Goal: Book appointment/travel/reservation

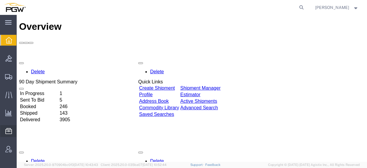
click at [0, 0] on span "Location Appointment" at bounding box center [0, 0] width 0 height 0
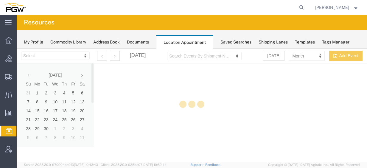
select select "28253"
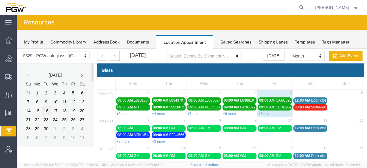
scroll to position [18, 0]
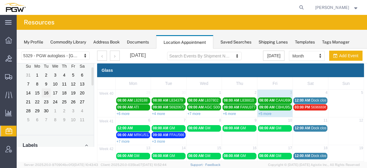
click at [46, 94] on td "16" at bounding box center [46, 93] width 9 height 9
click at [55, 98] on td "24" at bounding box center [55, 101] width 9 height 9
click at [55, 94] on td "17" at bounding box center [55, 93] width 9 height 9
drag, startPoint x: 35, startPoint y: 94, endPoint x: 77, endPoint y: 94, distance: 41.7
click at [77, 94] on tr "14 15 16 17 18 19 20" at bounding box center [55, 93] width 63 height 9
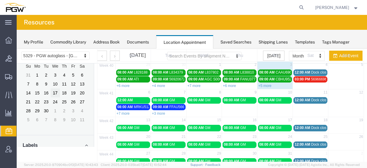
scroll to position [0, 0]
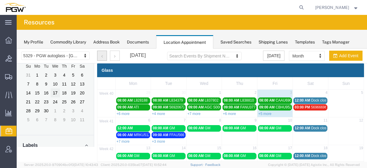
click at [101, 56] on icon "button" at bounding box center [101, 56] width 1 height 4
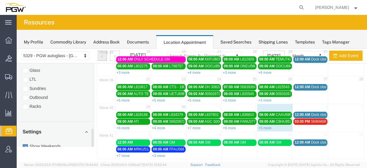
scroll to position [302, 0]
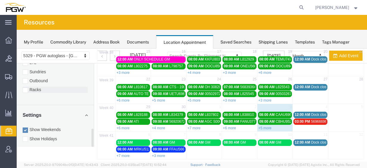
click at [38, 87] on label "Racks" at bounding box center [55, 90] width 65 height 6
click at [17, 49] on input "Racks" at bounding box center [17, 49] width 0 height 0
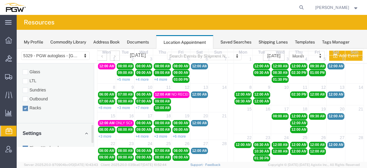
scroll to position [266, 0]
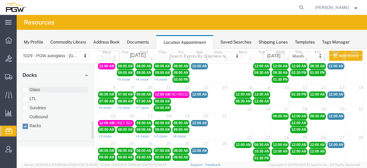
click at [29, 87] on label "Glass" at bounding box center [55, 90] width 65 height 6
click at [17, 49] on input "Glass" at bounding box center [17, 49] width 0 height 0
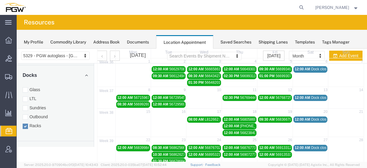
scroll to position [0, 0]
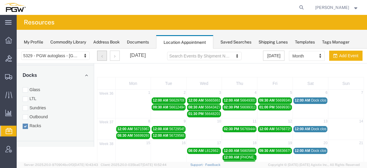
click at [102, 56] on icon "button" at bounding box center [101, 56] width 1 height 4
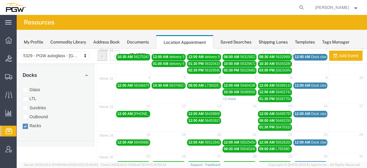
scroll to position [34, 0]
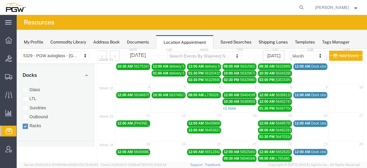
click at [231, 107] on link "+2 more" at bounding box center [229, 108] width 13 height 4
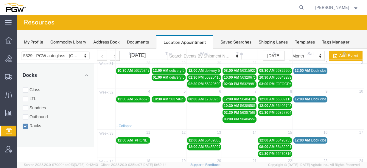
scroll to position [0, 0]
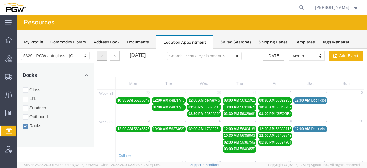
click at [104, 60] on button "button" at bounding box center [102, 56] width 10 height 10
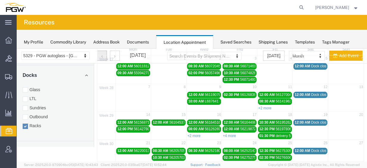
scroll to position [93, 0]
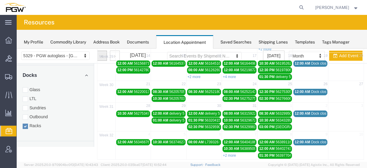
click at [114, 55] on span "29" at bounding box center [106, 56] width 16 height 5
click at [113, 60] on td at bounding box center [106, 63] width 18 height 7
